Goal: Transaction & Acquisition: Purchase product/service

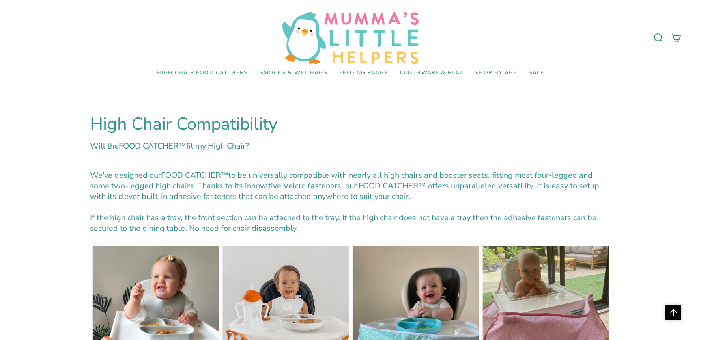
select select "pictures-first"
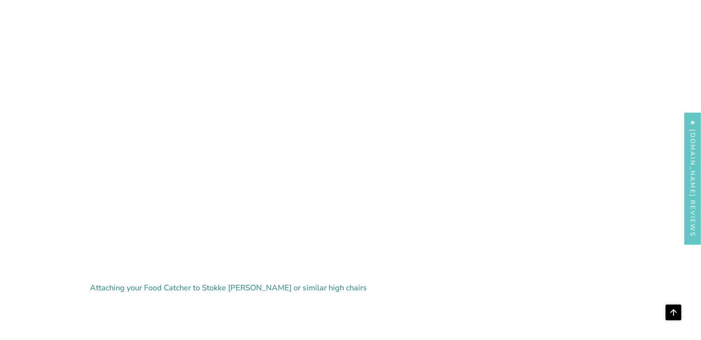
scroll to position [2229, 0]
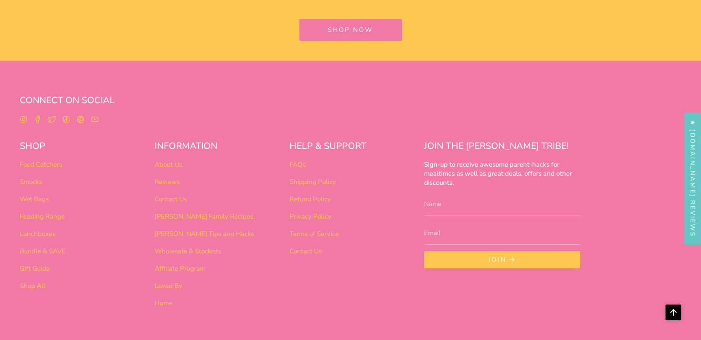
scroll to position [2681, 0]
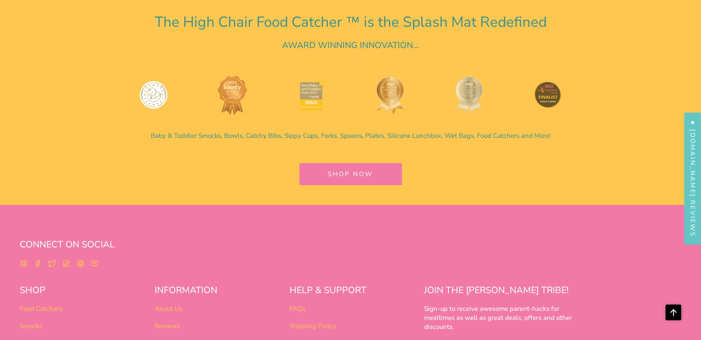
click at [351, 183] on link "SHOP NOW" at bounding box center [350, 174] width 102 height 22
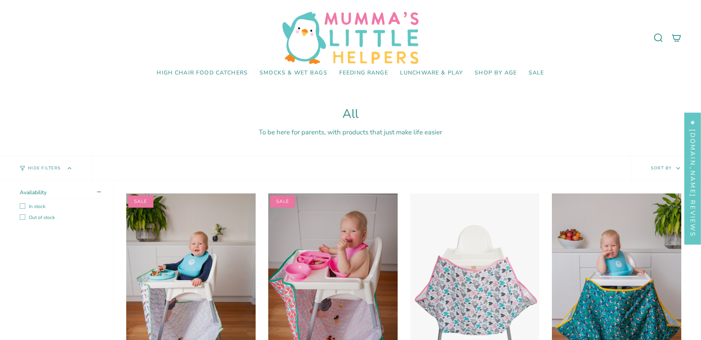
click at [20, 205] on label "In stock" at bounding box center [60, 206] width 81 height 6
click at [20, 205] on input "In stock" at bounding box center [60, 206] width 81 height 6
checkbox input "true"
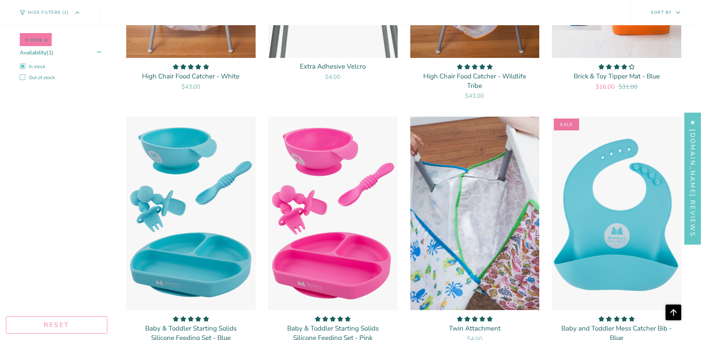
scroll to position [590, 0]
